Goal: Task Accomplishment & Management: Manage account settings

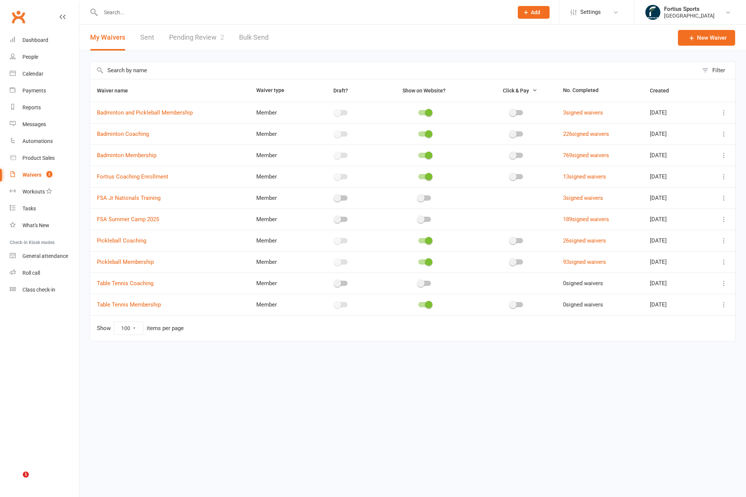
select select "100"
click at [318, 16] on input "text" at bounding box center [303, 12] width 410 height 10
click at [224, 25] on div "My Waivers Sent Pending Review 2 Bulk Send" at bounding box center [179, 38] width 200 height 26
click at [214, 15] on input "text" at bounding box center [303, 12] width 410 height 10
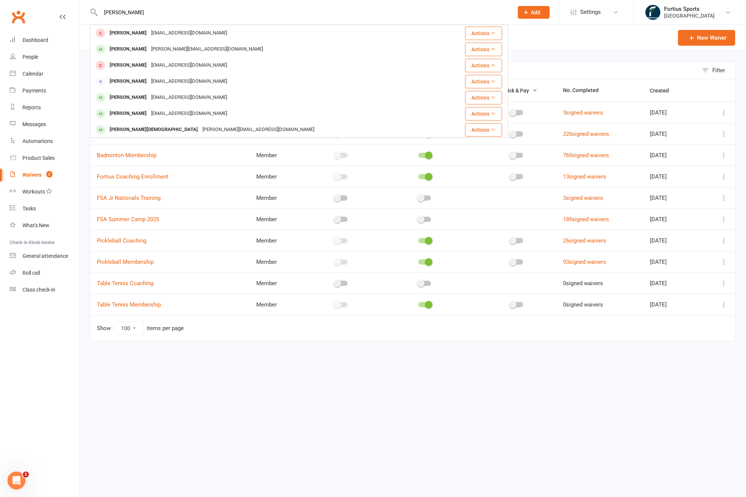
click at [121, 14] on input "[PERSON_NAME]" at bounding box center [303, 12] width 410 height 10
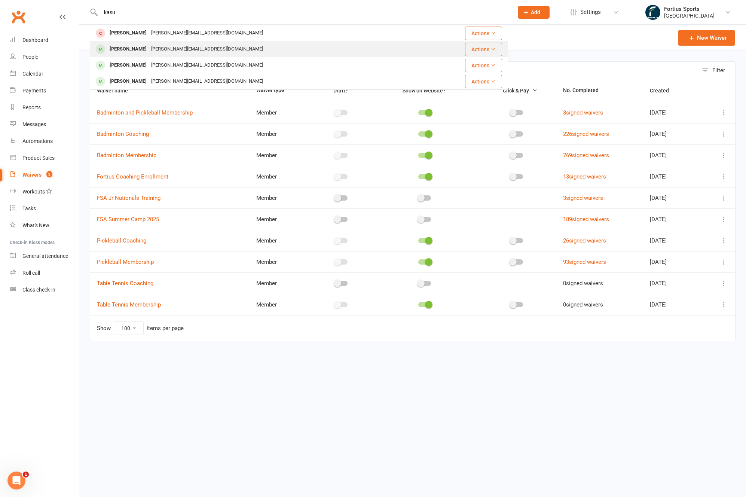
type input "kasu"
click at [133, 50] on div "[PERSON_NAME]" at bounding box center [128, 49] width 42 height 11
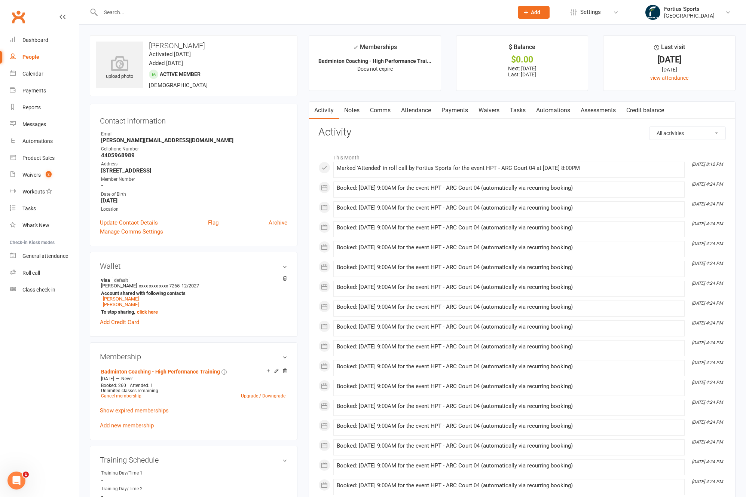
click at [484, 110] on link "Waivers" at bounding box center [488, 110] width 31 height 17
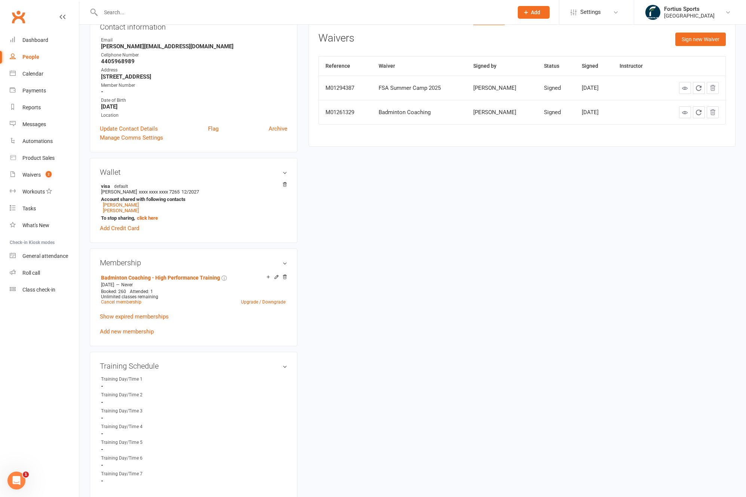
scroll to position [100, 0]
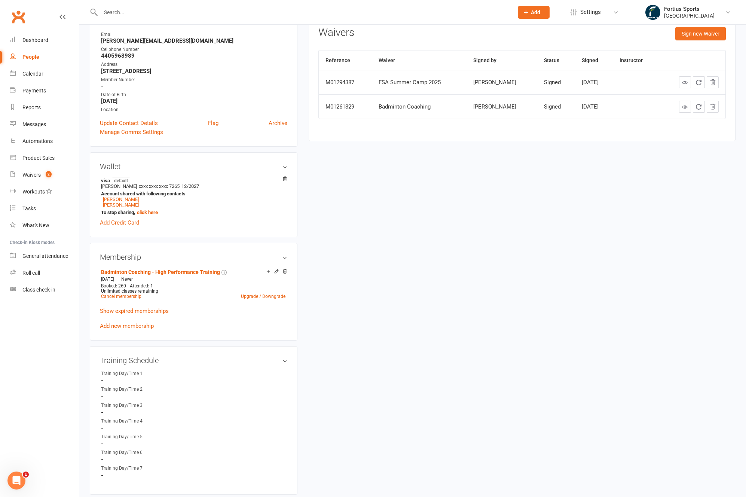
click at [221, 16] on input "text" at bounding box center [303, 12] width 410 height 10
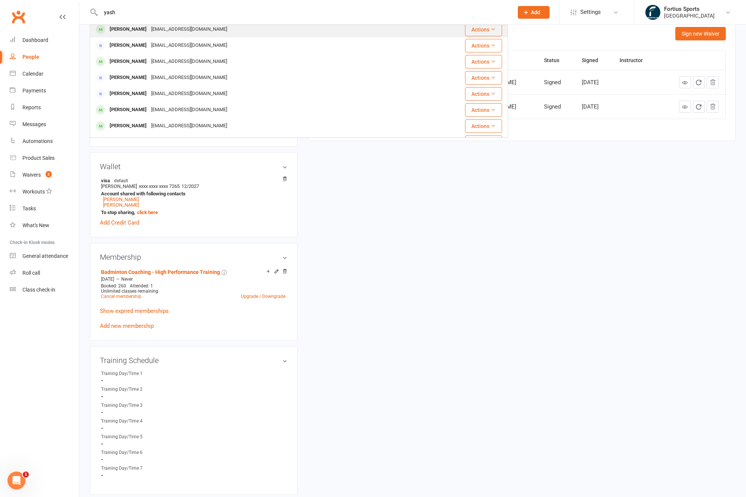
scroll to position [117, 0]
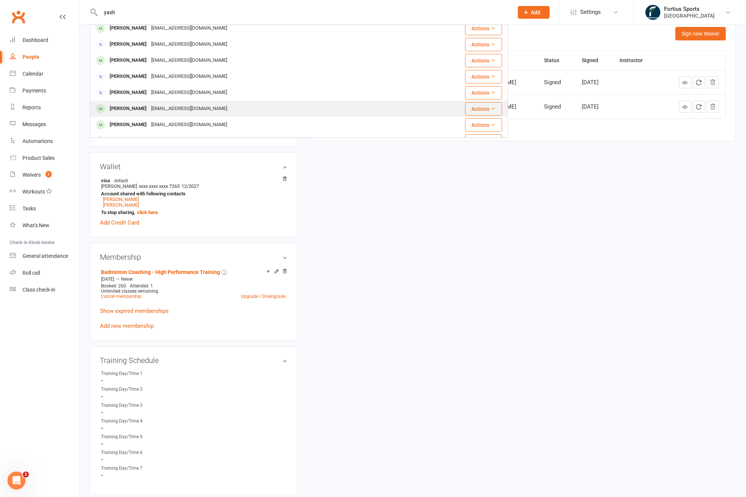
type input "yash"
click at [174, 112] on div "[EMAIL_ADDRESS][DOMAIN_NAME]" at bounding box center [189, 108] width 80 height 11
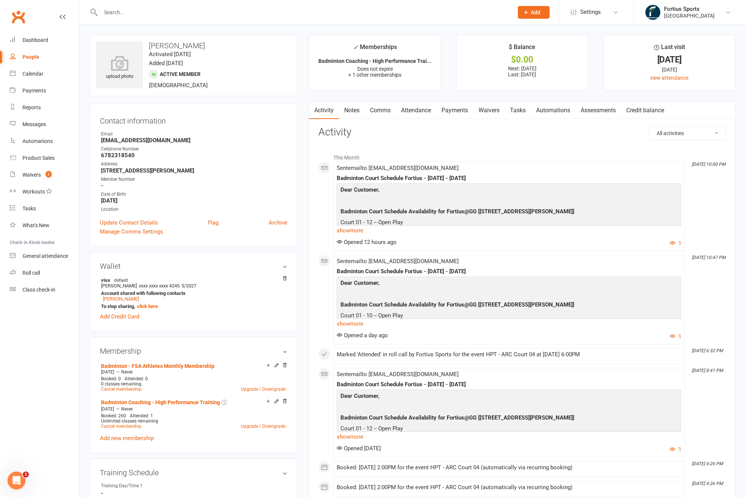
click at [457, 111] on link "Payments" at bounding box center [454, 110] width 37 height 17
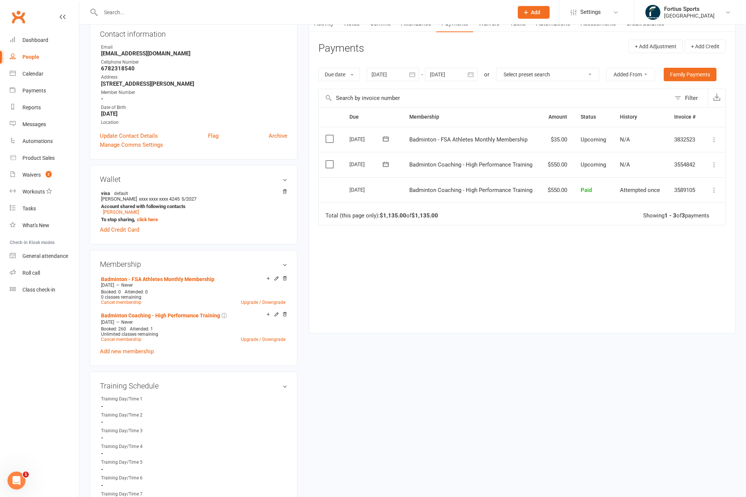
scroll to position [120, 0]
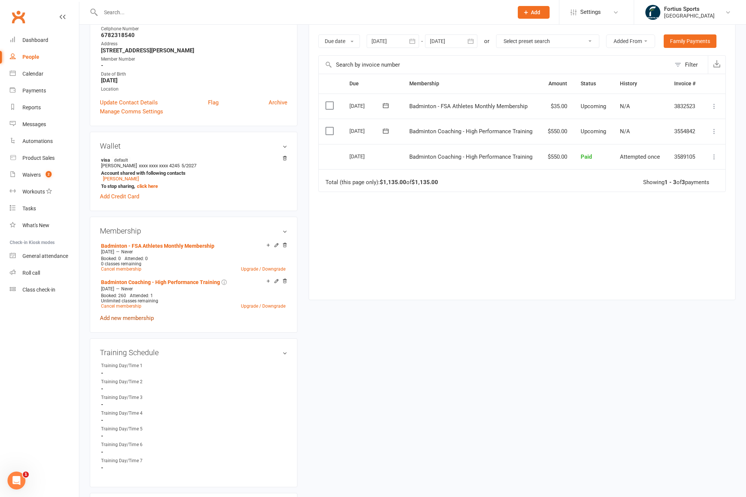
click at [125, 319] on link "Add new membership" at bounding box center [127, 318] width 54 height 7
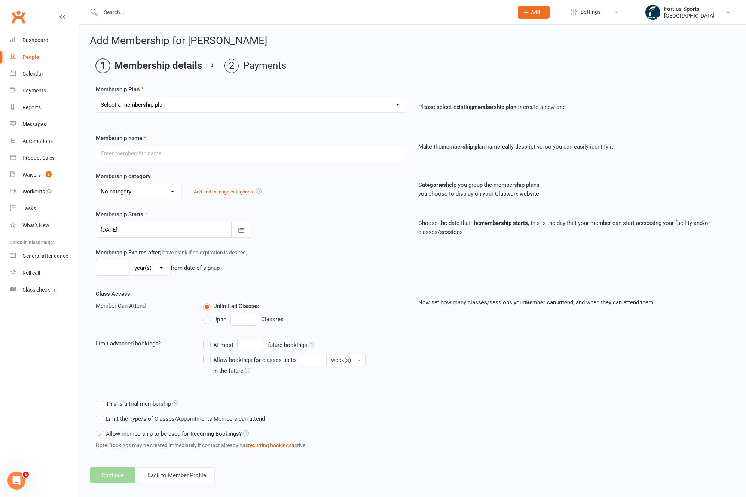
click at [271, 101] on select "Select a membership plan Create new Membership Plan Badminton - Adult Annual Me…" at bounding box center [251, 104] width 310 height 15
